Goal: Task Accomplishment & Management: Manage account settings

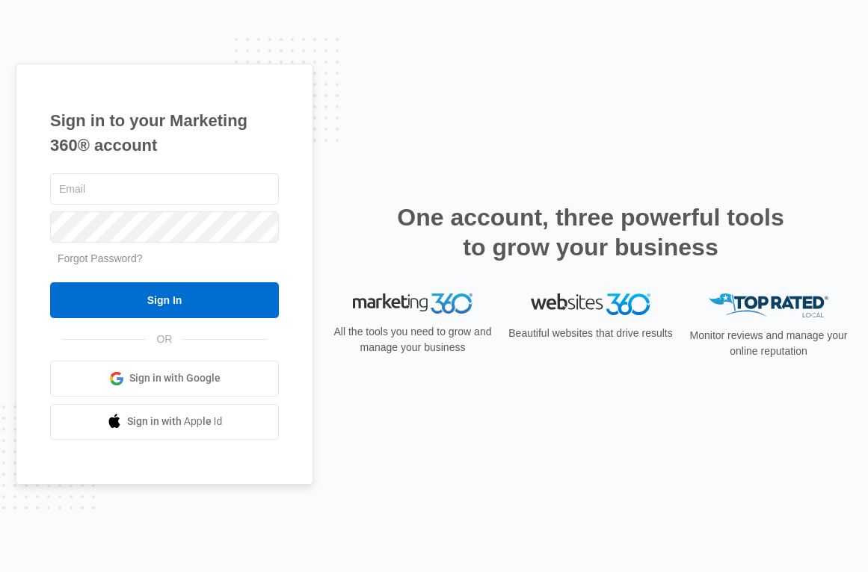
click at [182, 173] on div at bounding box center [164, 188] width 229 height 37
click at [182, 180] on input "text" at bounding box center [164, 188] width 229 height 31
type input "[PERSON_NAME][EMAIL_ADDRESS][PERSON_NAME][DOMAIN_NAME]"
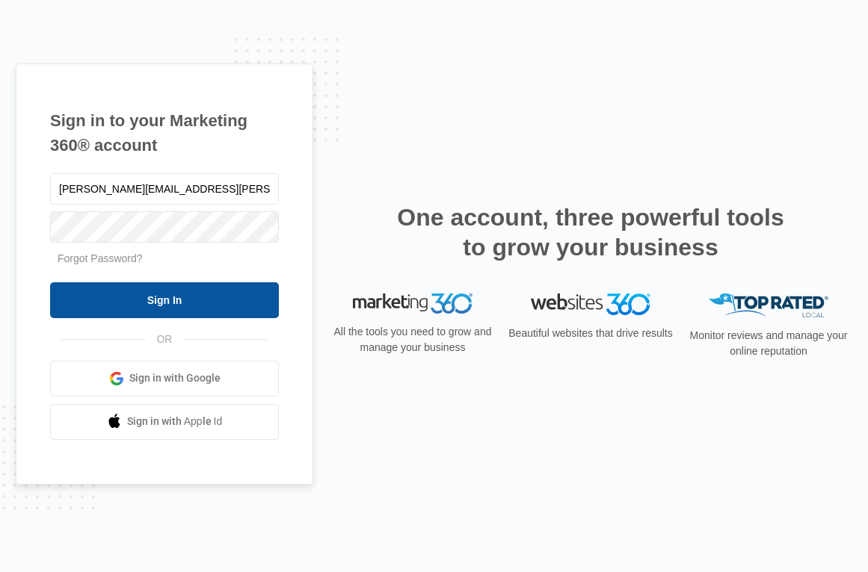
click at [197, 302] on input "Sign In" at bounding box center [164, 300] width 229 height 36
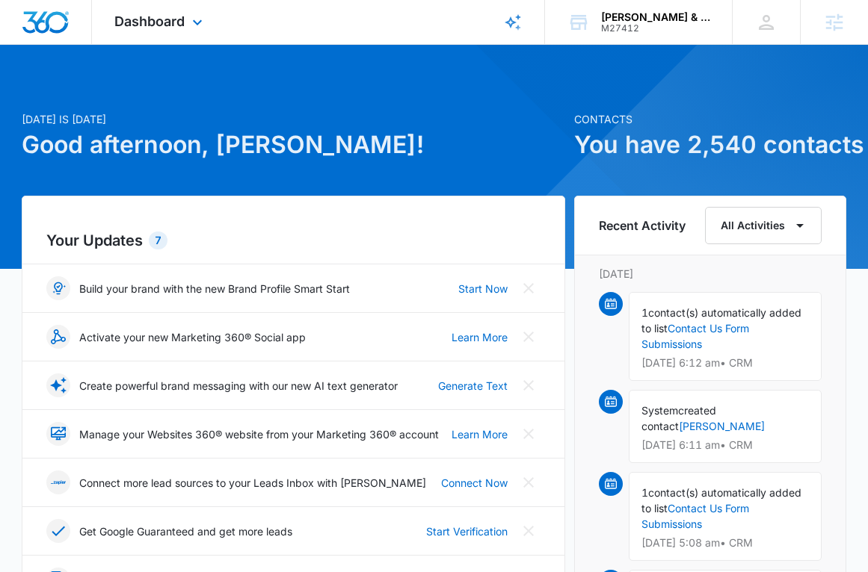
click at [145, 41] on div "Dashboard Apps Reputation Websites Forms CRM Email Social Shop Content Ads Inte…" at bounding box center [160, 22] width 137 height 44
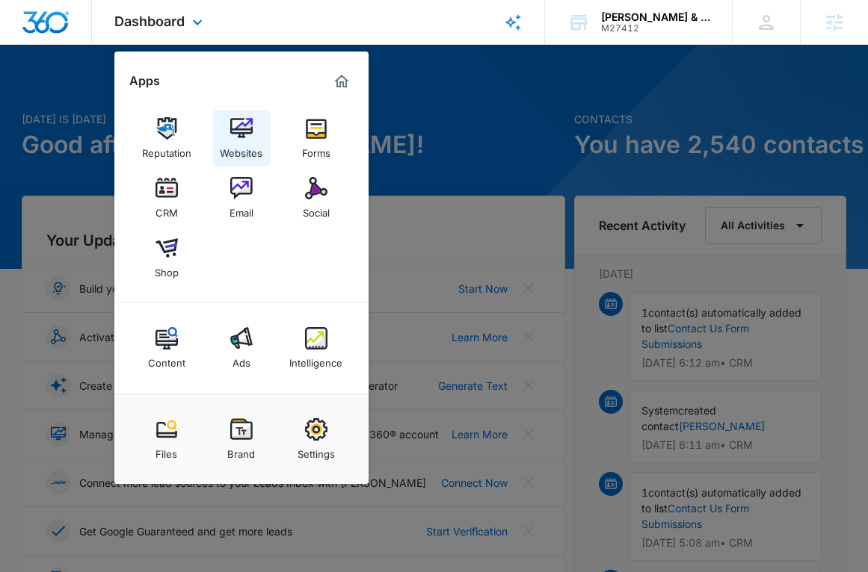
click at [244, 129] on img at bounding box center [241, 128] width 22 height 22
